Goal: Transaction & Acquisition: Subscribe to service/newsletter

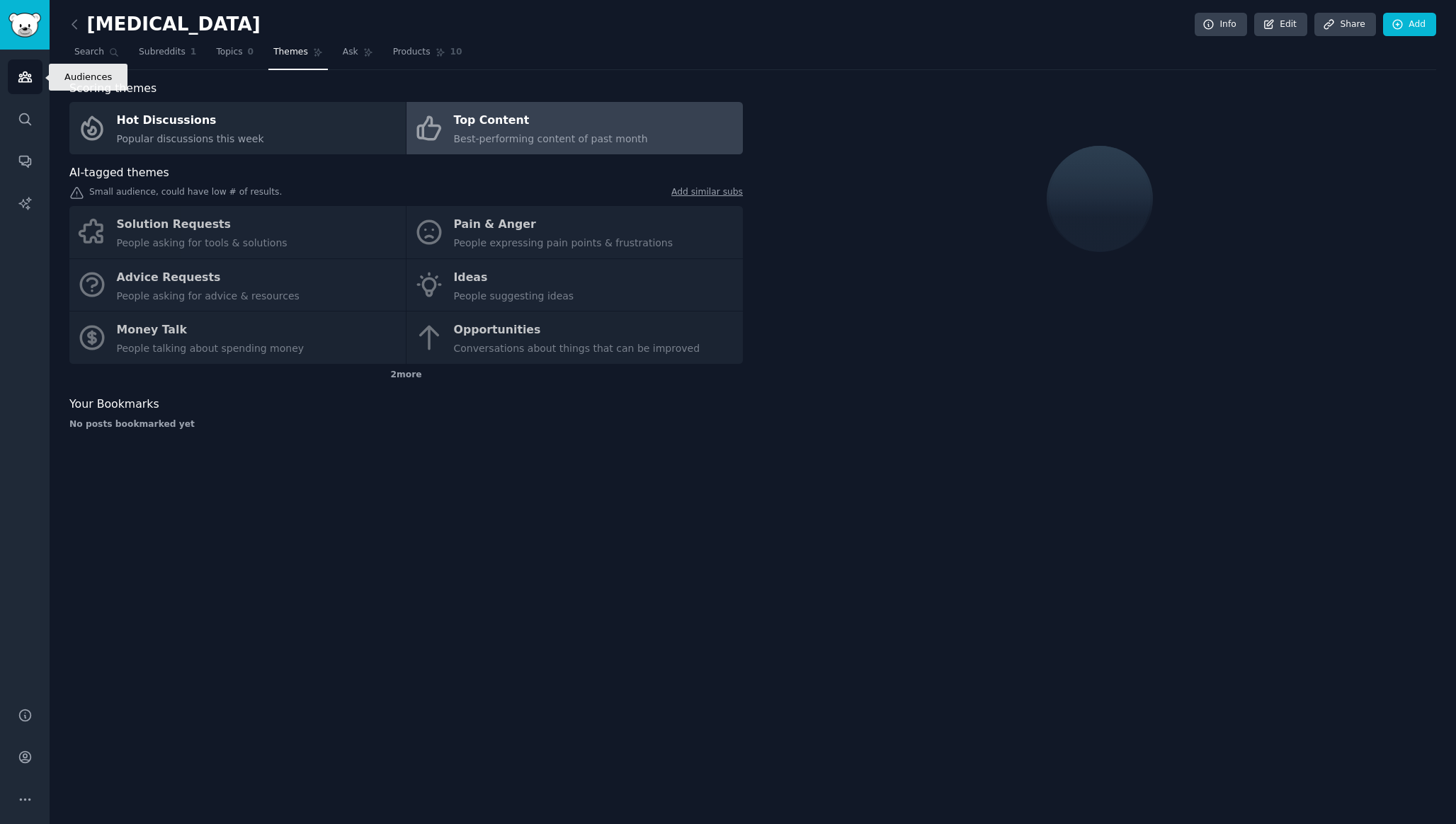
click at [31, 74] on icon "Sidebar" at bounding box center [25, 76] width 15 height 15
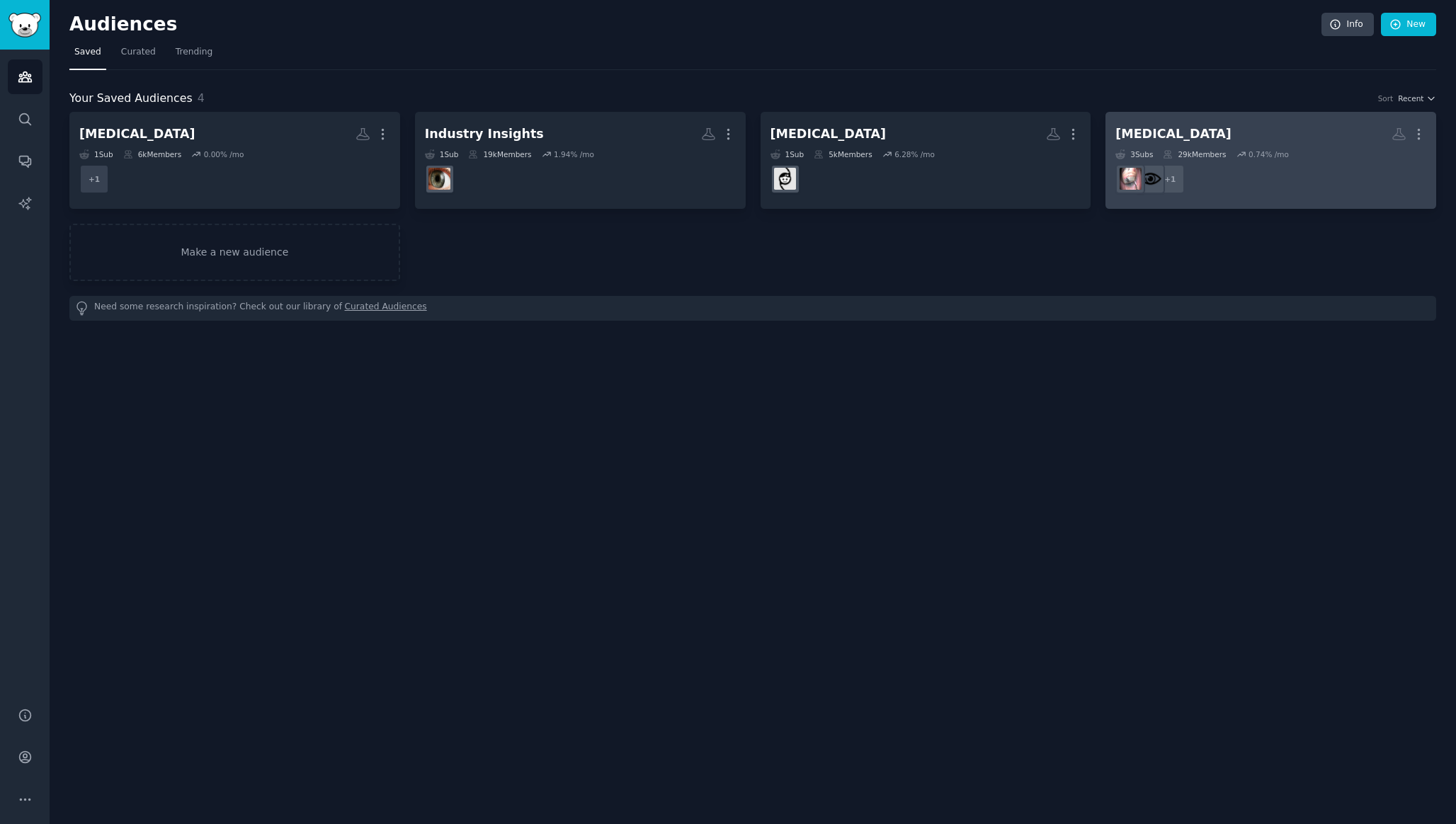
click at [1180, 135] on div "[MEDICAL_DATA]" at bounding box center [1173, 134] width 116 height 18
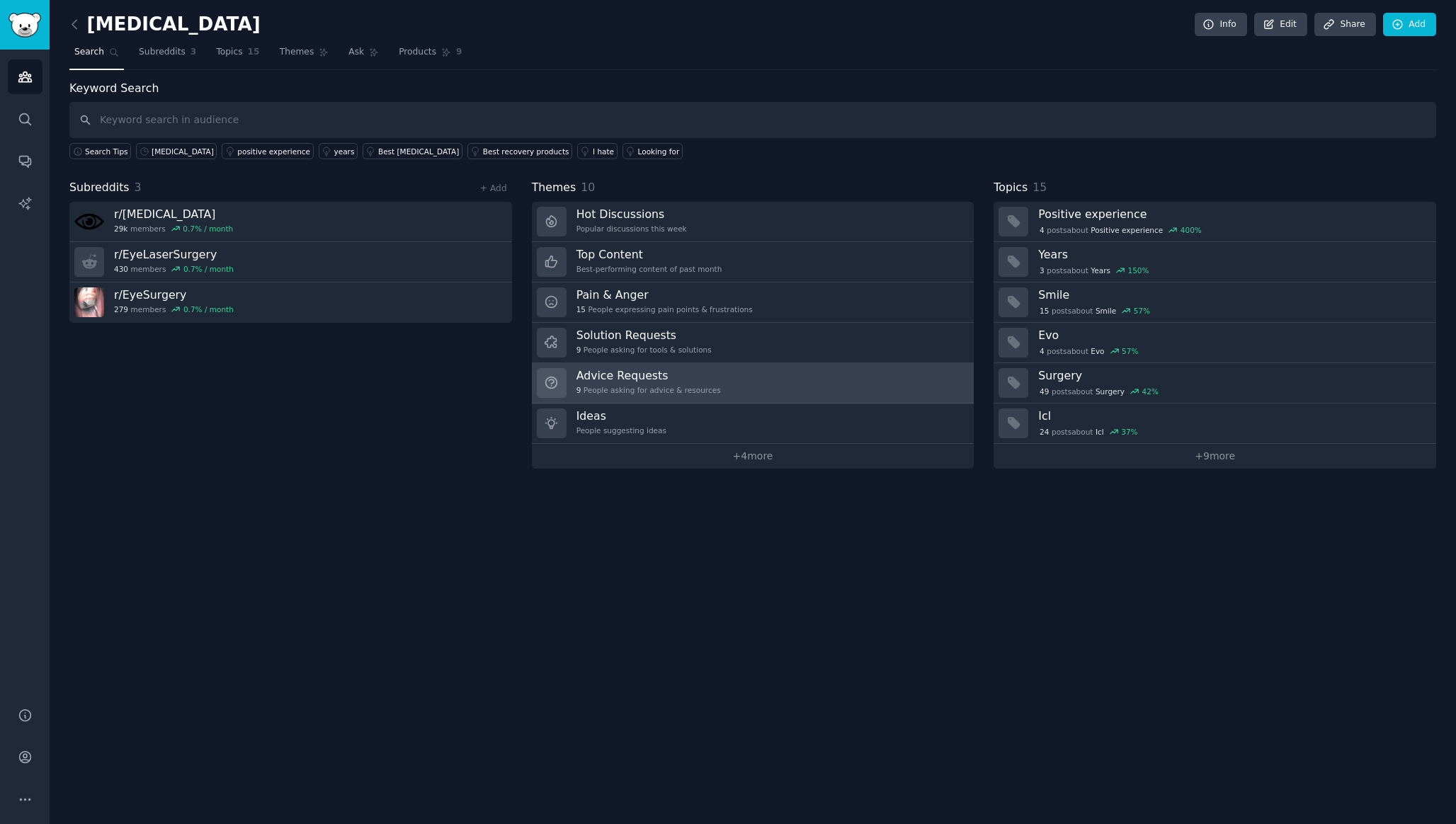
click at [748, 379] on link "Advice Requests 9 People asking for advice & resources" at bounding box center [753, 383] width 443 height 41
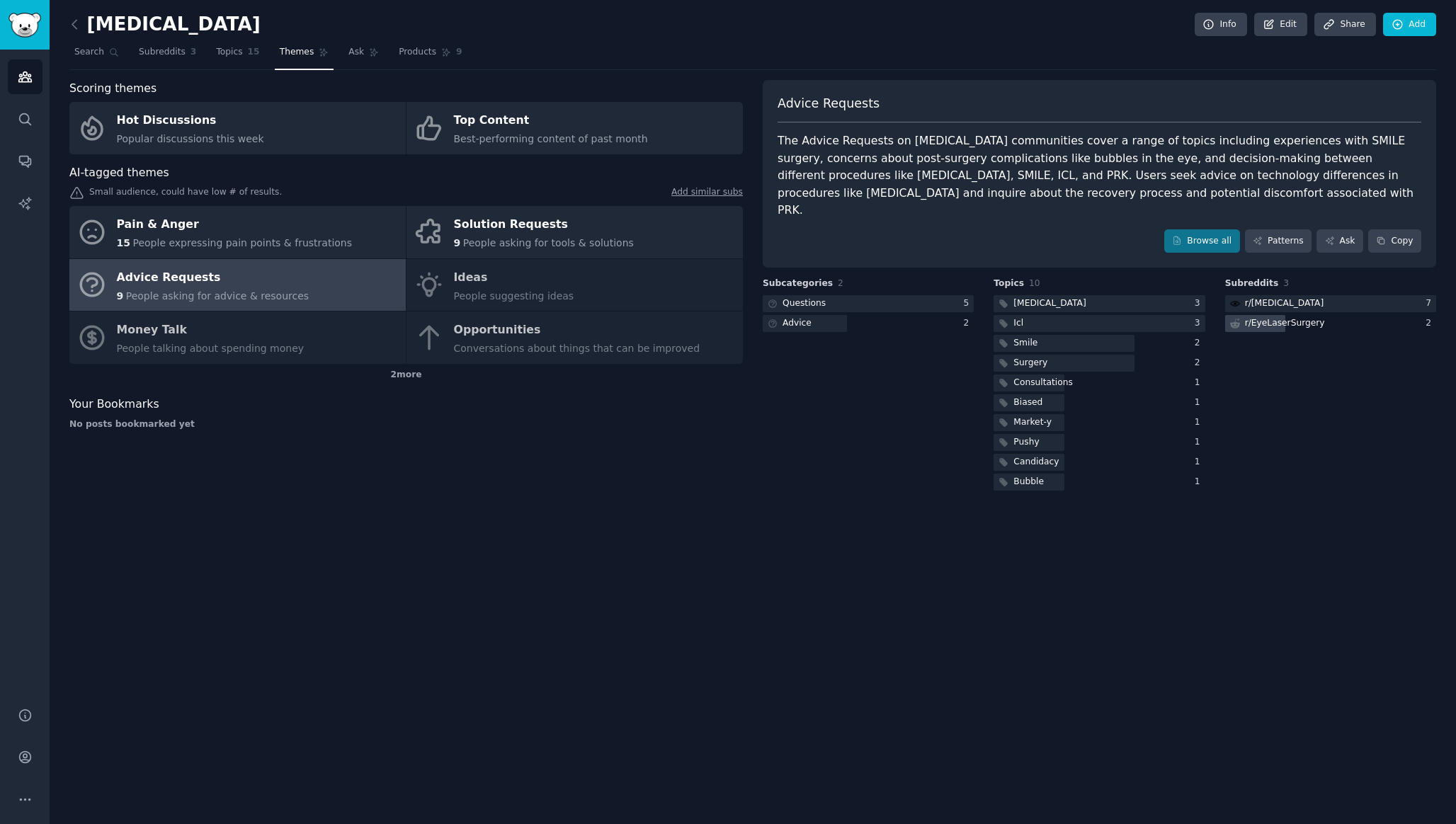
click at [1285, 317] on div "r/ EyeLaserSurgery" at bounding box center [1285, 323] width 80 height 13
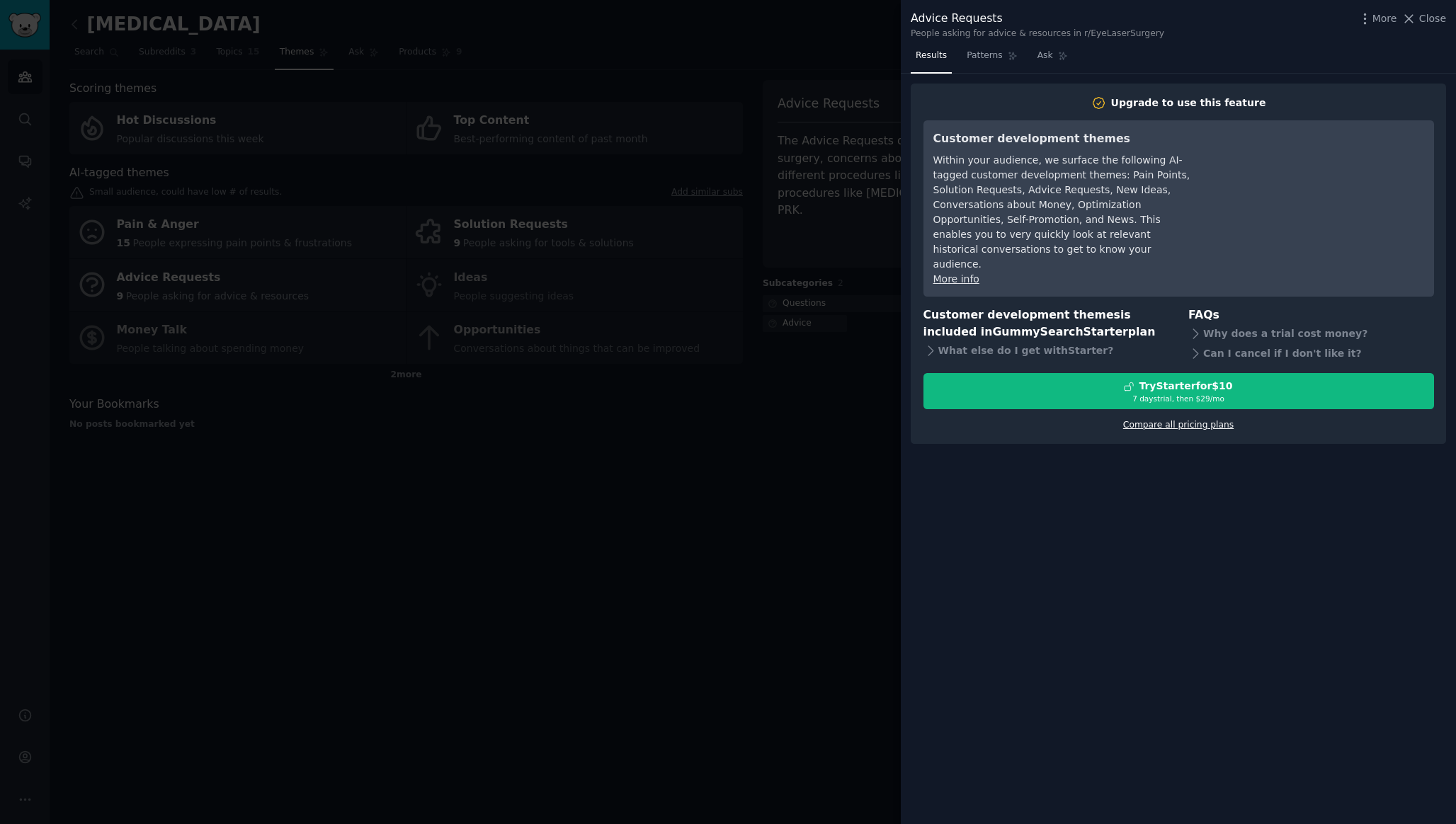
click at [1211, 420] on link "Compare all pricing plans" at bounding box center [1178, 425] width 111 height 10
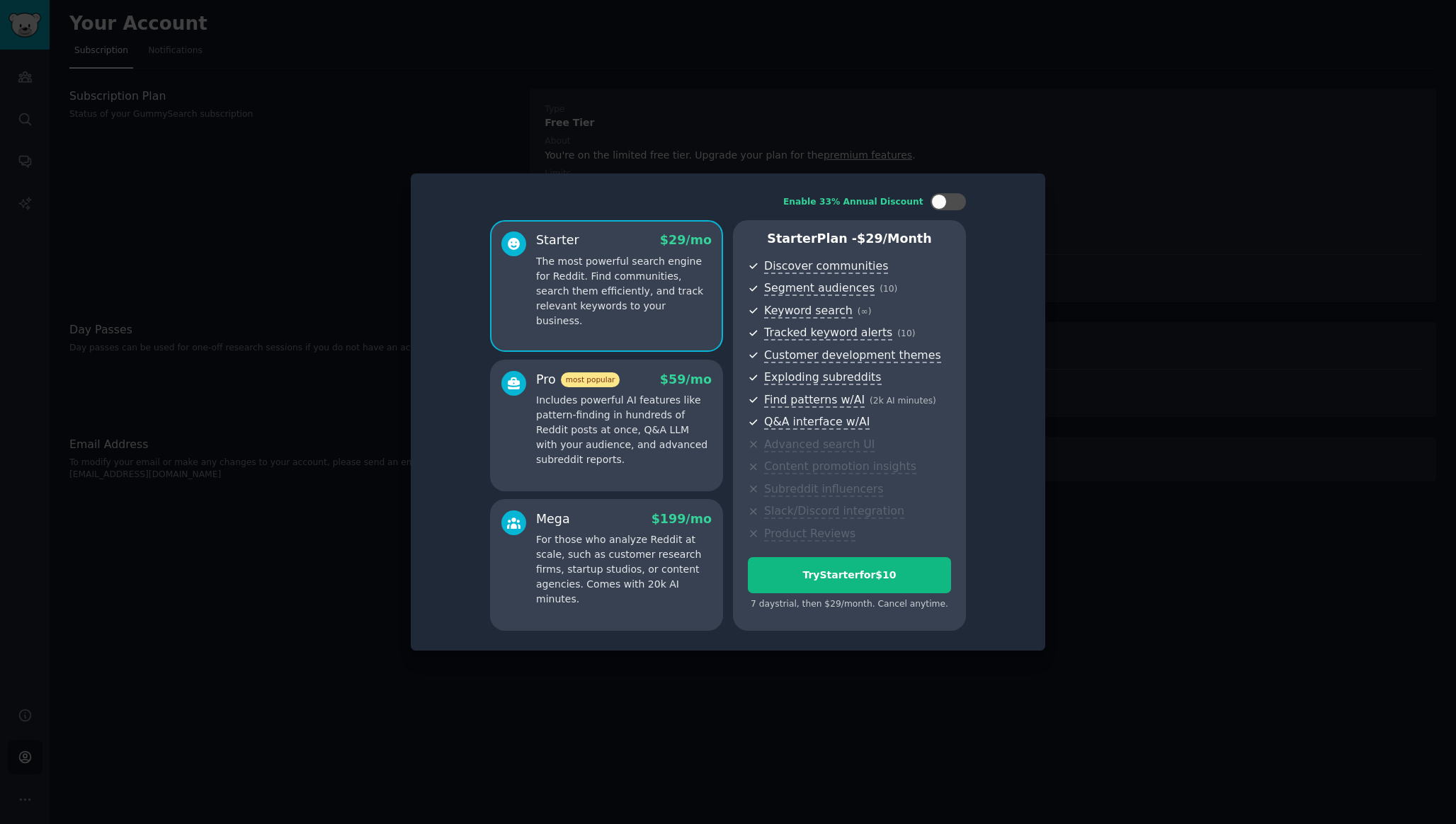
click at [1082, 199] on div at bounding box center [728, 412] width 1456 height 824
